Goal: Find specific page/section: Find specific page/section

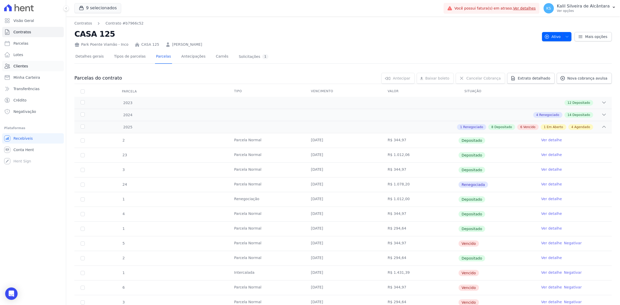
click at [29, 65] on link "Clientes" at bounding box center [33, 66] width 62 height 10
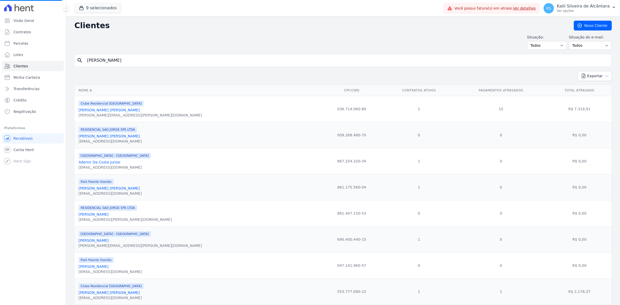
click at [142, 54] on div "search [PERSON_NAME]" at bounding box center [343, 60] width 538 height 13
click at [141, 58] on input "[PERSON_NAME]" at bounding box center [347, 60] width 526 height 10
click at [140, 59] on input "search" at bounding box center [347, 60] width 526 height 10
type input "jefe"
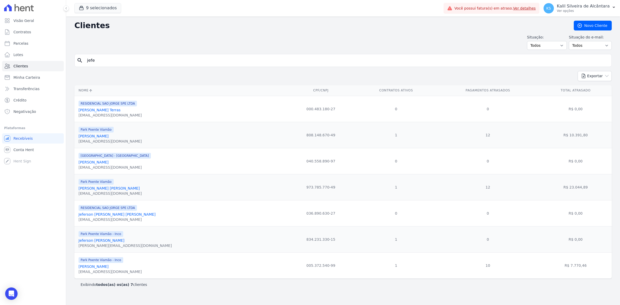
click at [117, 191] on link "[PERSON_NAME] [PERSON_NAME]" at bounding box center [109, 188] width 61 height 4
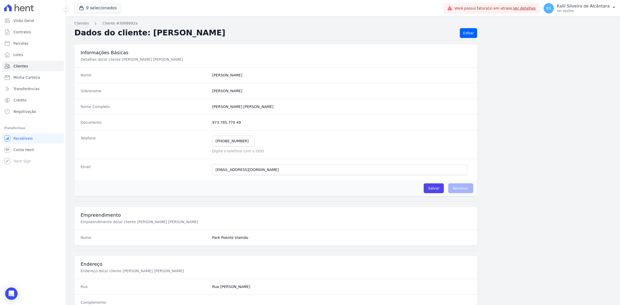
scroll to position [180, 0]
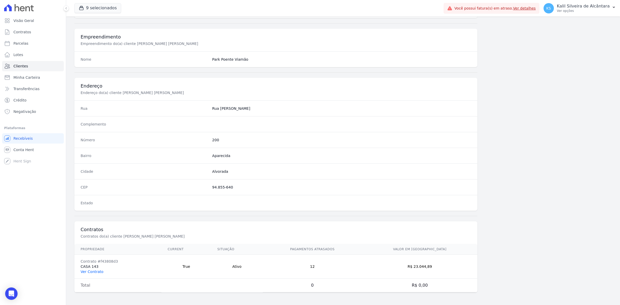
click at [95, 271] on link "Ver Contrato" at bounding box center [92, 272] width 23 height 4
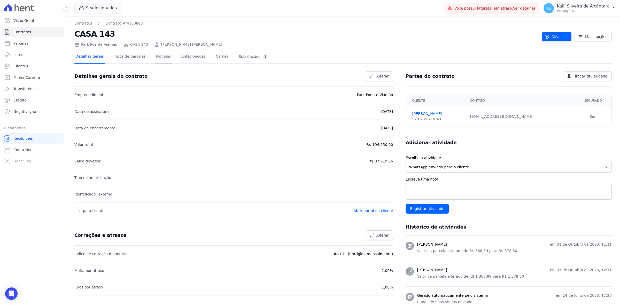
click at [155, 57] on link "Parcelas" at bounding box center [163, 57] width 17 height 14
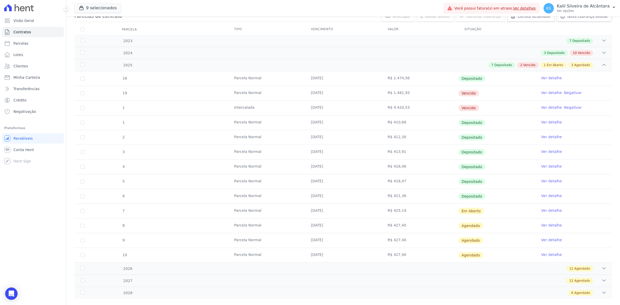
scroll to position [72, 0]
